Goal: Navigation & Orientation: Find specific page/section

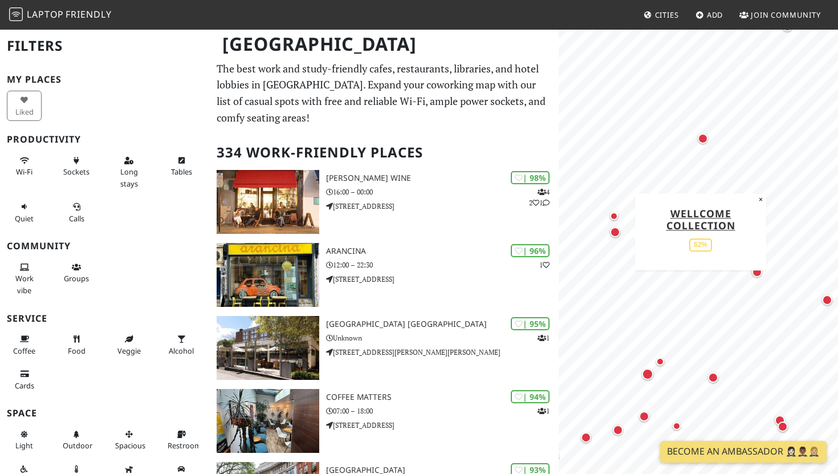
click at [616, 235] on div "Map marker" at bounding box center [615, 232] width 10 height 10
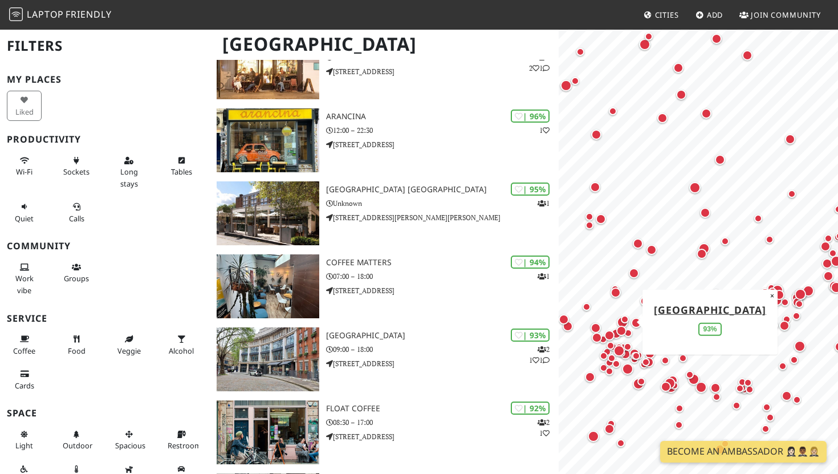
scroll to position [136, 0]
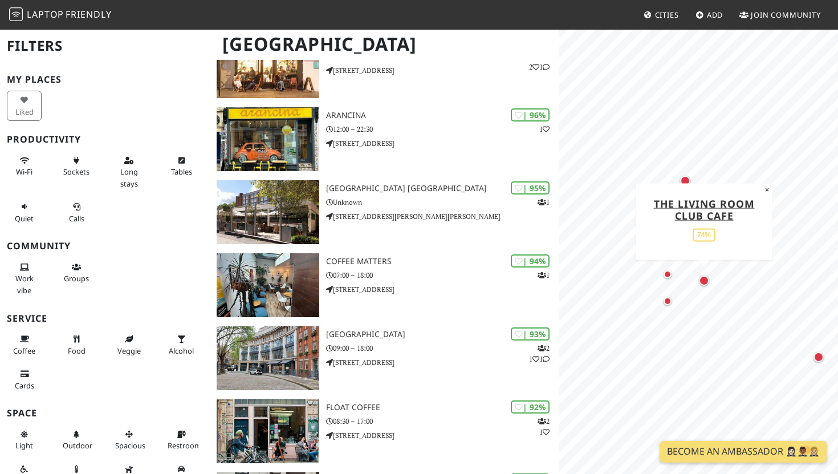
click at [704, 284] on div "Map marker" at bounding box center [704, 280] width 10 height 10
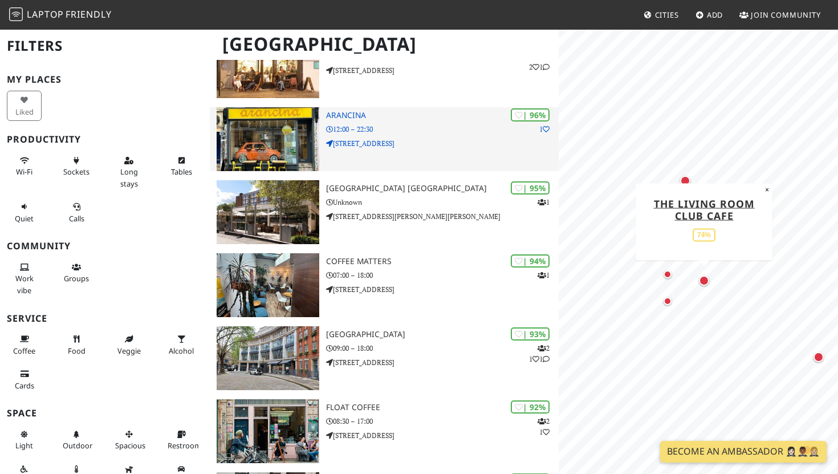
scroll to position [0, 0]
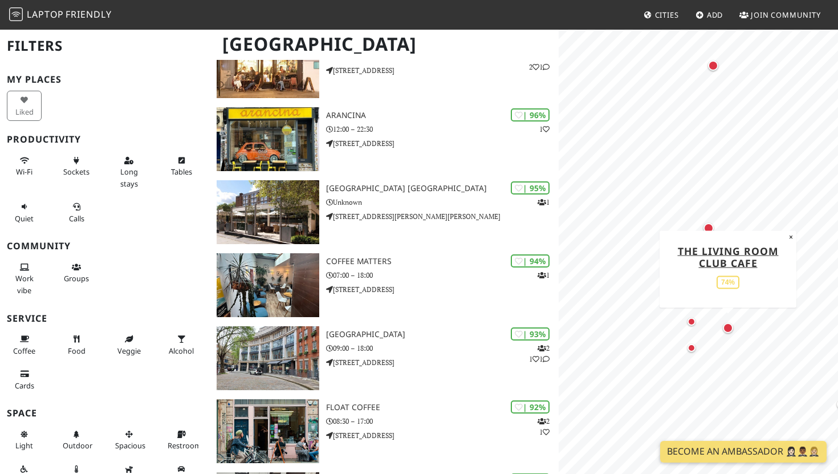
click at [728, 327] on div "Map marker" at bounding box center [728, 328] width 10 height 10
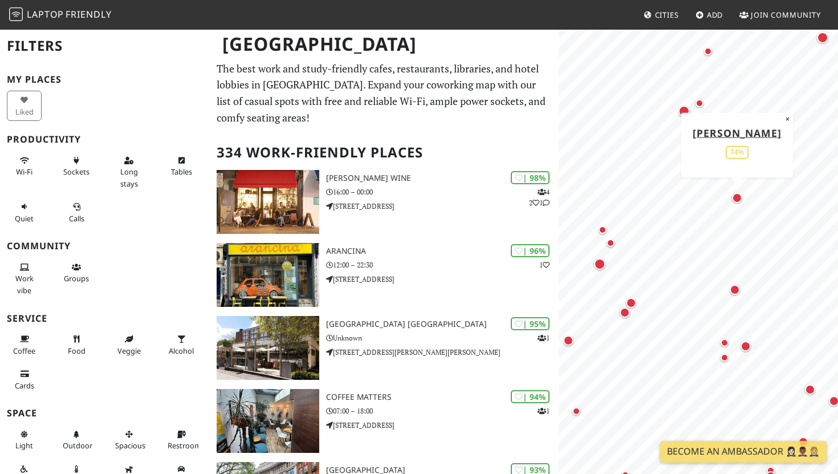
click at [739, 196] on div "Map marker" at bounding box center [737, 198] width 10 height 10
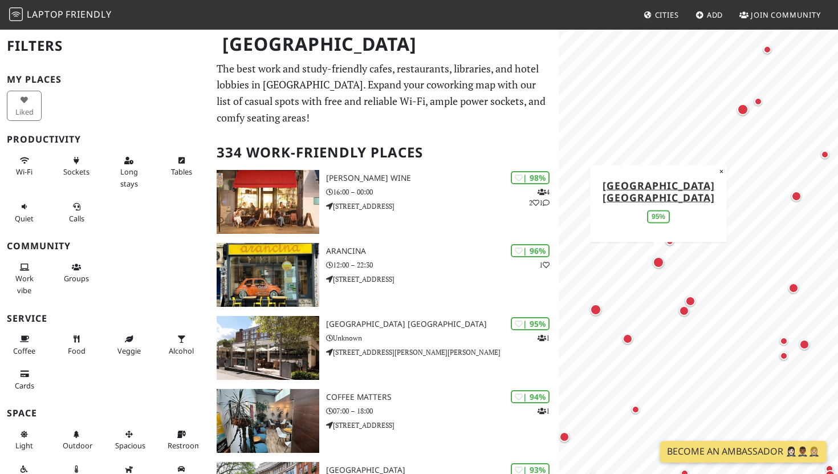
click at [659, 262] on div "Map marker" at bounding box center [658, 261] width 11 height 11
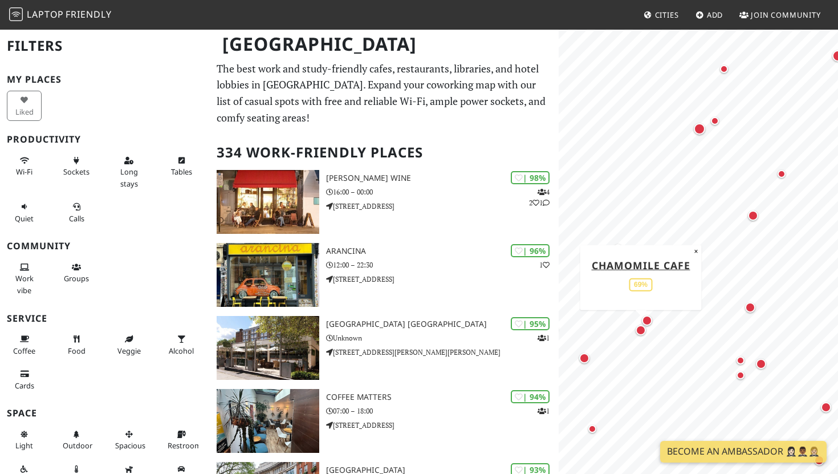
click at [642, 328] on div "Map marker" at bounding box center [640, 330] width 10 height 10
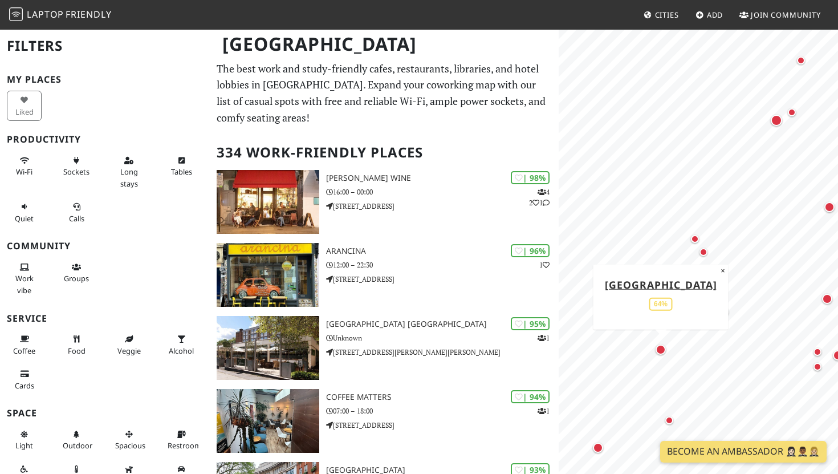
click at [662, 351] on div "Map marker" at bounding box center [660, 349] width 10 height 10
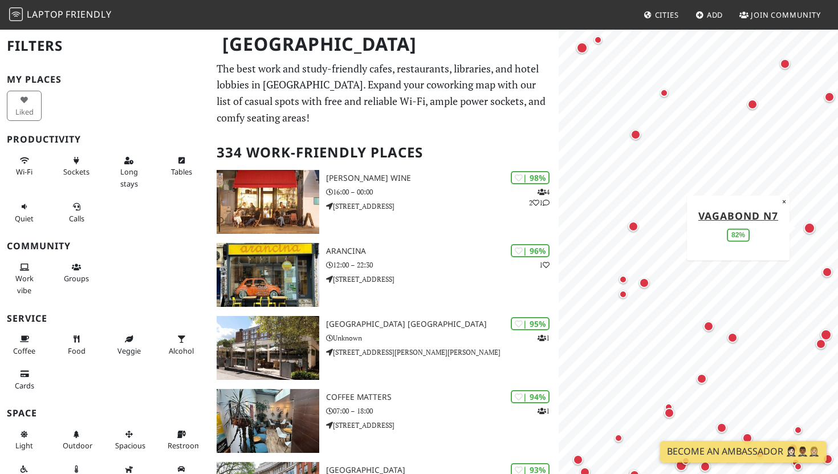
click at [810, 226] on div "Map marker" at bounding box center [809, 227] width 11 height 11
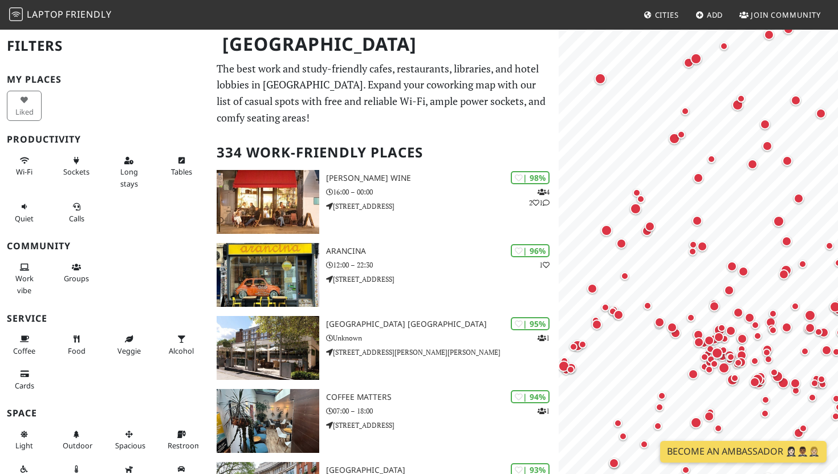
click at [722, 457] on link "Become an Ambassador 🤵🏻‍♀️🤵🏾‍♂️🤵🏼‍♀️" at bounding box center [743, 452] width 166 height 22
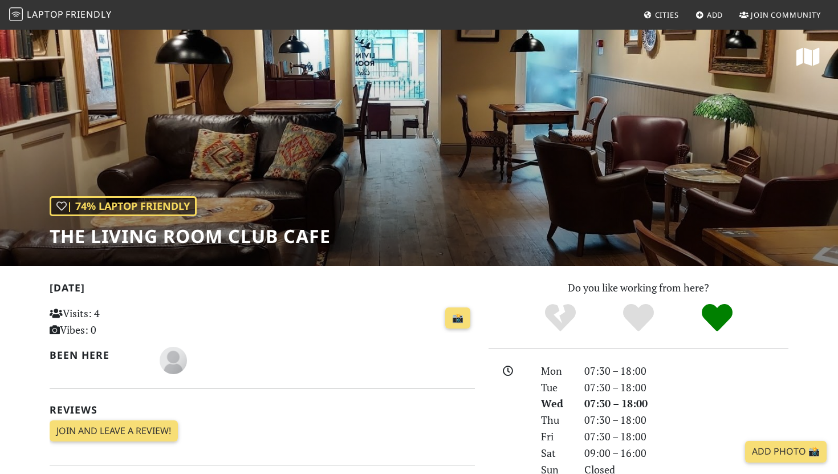
click at [562, 195] on div "| 74% Laptop Friendly The Living Room Club Cafe" at bounding box center [419, 146] width 838 height 237
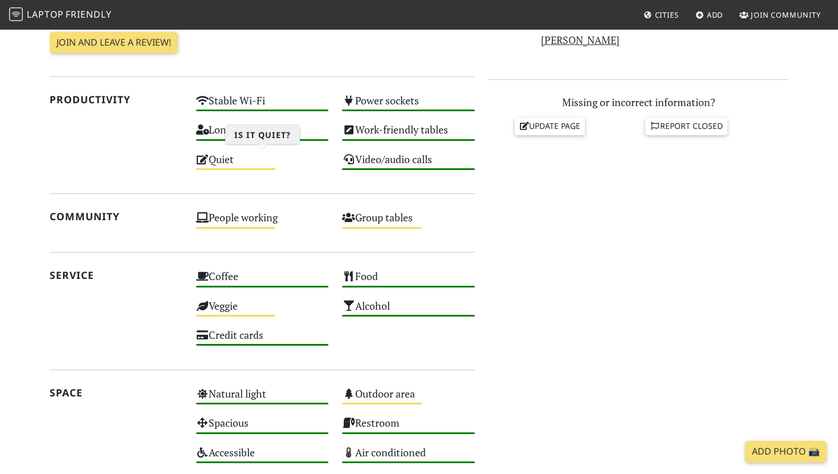
scroll to position [387, 0]
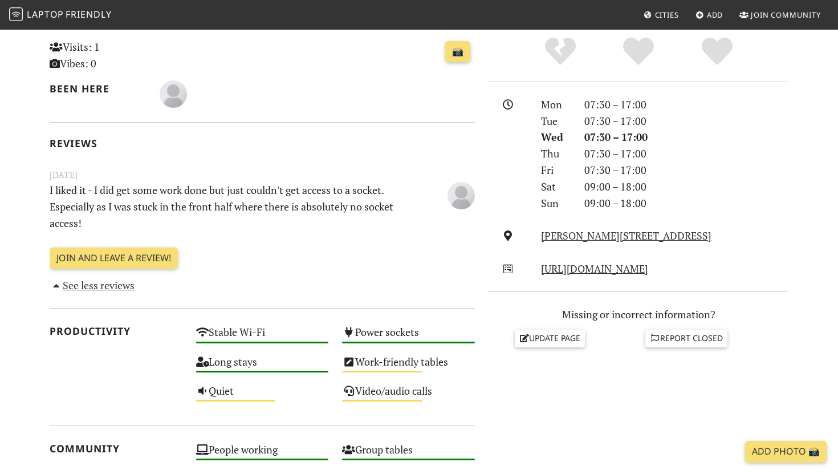
scroll to position [267, 0]
